Goal: Information Seeking & Learning: Learn about a topic

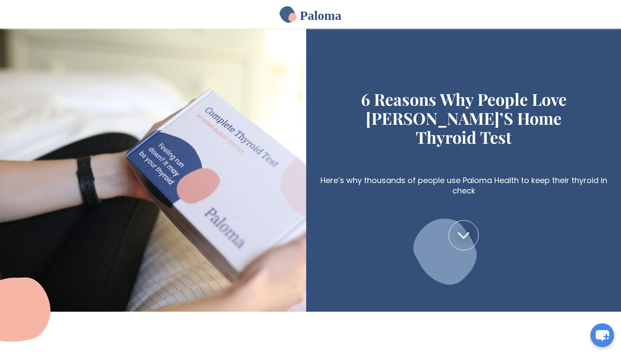
click at [466, 227] on link at bounding box center [464, 235] width 30 height 30
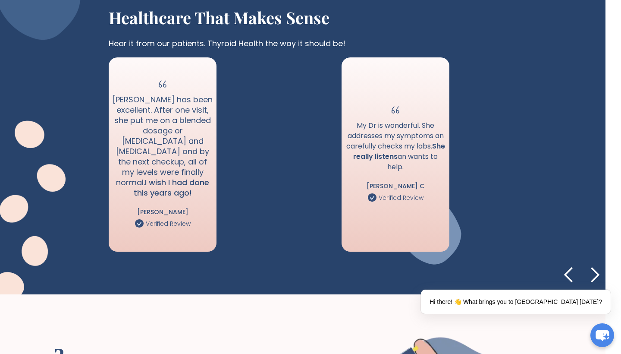
scroll to position [952, 16]
click at [598, 266] on div "next slide" at bounding box center [595, 274] width 17 height 17
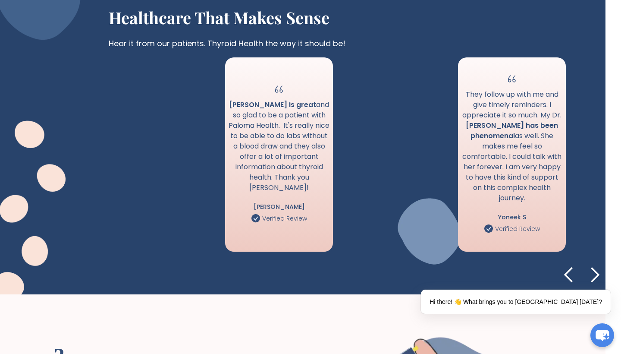
click at [599, 266] on div "next slide" at bounding box center [595, 274] width 17 height 17
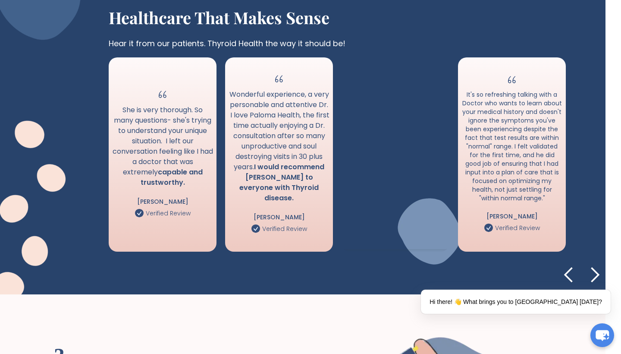
scroll to position [952, 0]
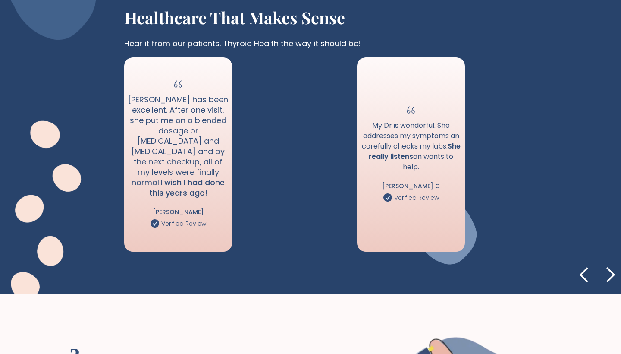
scroll to position [952, 0]
click at [612, 267] on div "next slide" at bounding box center [610, 274] width 17 height 17
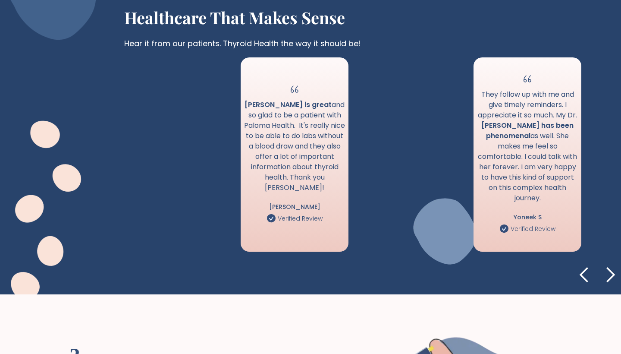
scroll to position [0, 0]
click at [615, 266] on div "next slide" at bounding box center [610, 274] width 17 height 17
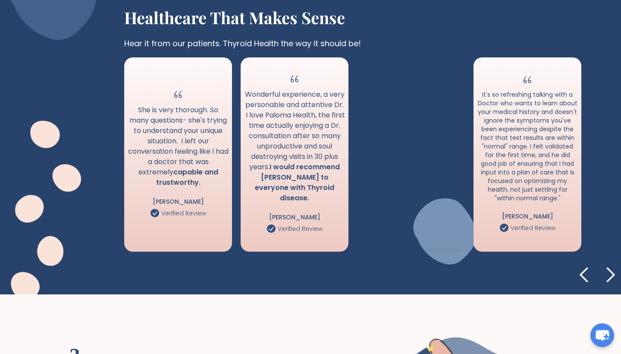
click at [615, 266] on div "next slide" at bounding box center [610, 274] width 17 height 17
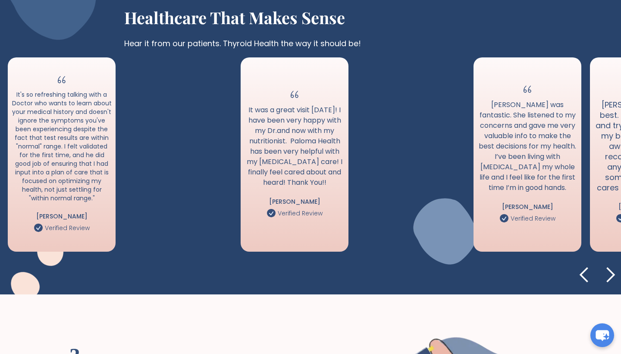
click at [611, 268] on div "next slide" at bounding box center [610, 274] width 17 height 17
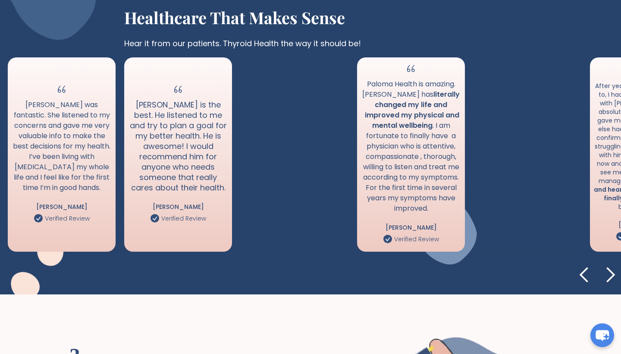
click at [611, 267] on div "next slide" at bounding box center [610, 274] width 17 height 17
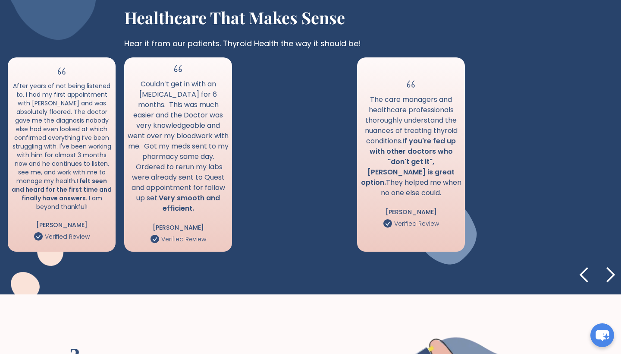
click at [613, 267] on div "next slide" at bounding box center [610, 274] width 17 height 17
